Goal: Find specific page/section: Find specific page/section

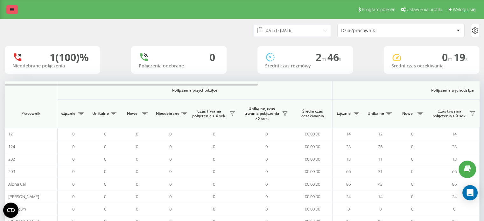
click at [9, 11] on link at bounding box center [11, 9] width 11 height 9
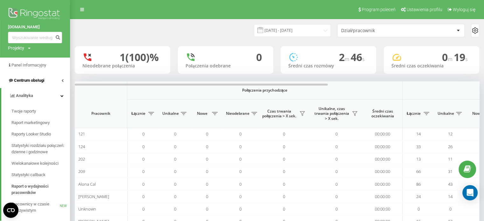
click at [28, 76] on link "Centrum obsługi" at bounding box center [35, 80] width 70 height 15
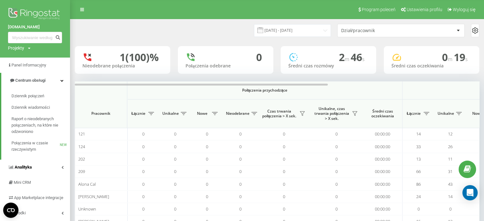
click at [41, 167] on link "Analityka" at bounding box center [35, 167] width 70 height 15
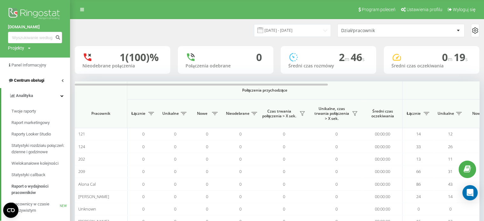
click at [35, 81] on span "Centrum obsługi" at bounding box center [29, 80] width 30 height 5
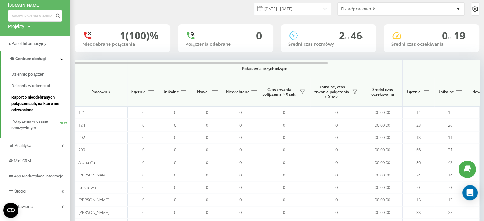
scroll to position [64, 0]
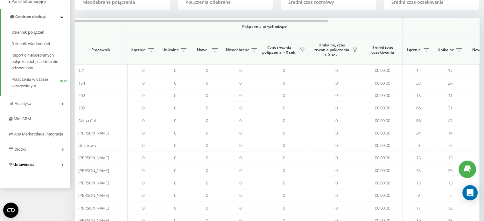
click at [33, 167] on span "Ustawienia" at bounding box center [23, 164] width 20 height 5
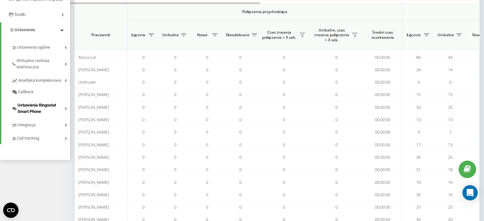
scroll to position [127, 0]
click at [52, 53] on link "Ustawienia ogólne" at bounding box center [40, 45] width 59 height 13
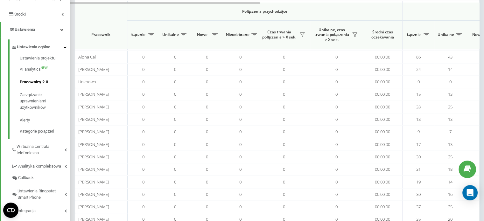
click at [44, 85] on span "Pracownicy 2.0" at bounding box center [34, 82] width 28 height 6
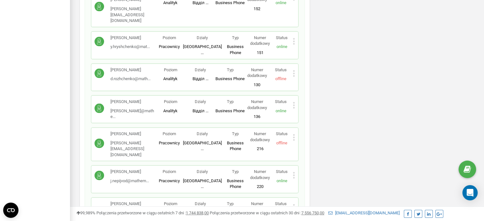
scroll to position [1401, 0]
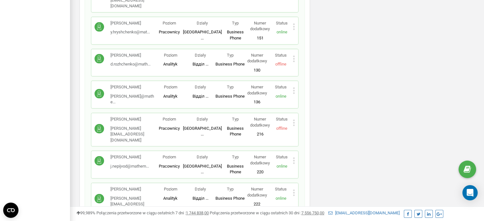
click at [127, 117] on p "Martyna Klimek" at bounding box center [133, 120] width 45 height 6
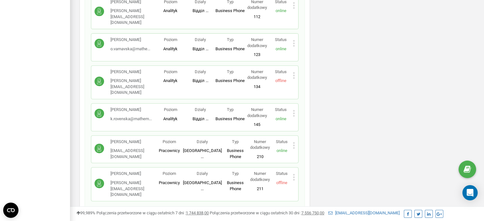
scroll to position [2047, 0]
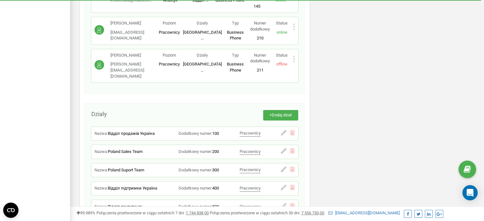
scroll to position [2015, 0]
